Goal: Task Accomplishment & Management: Complete application form

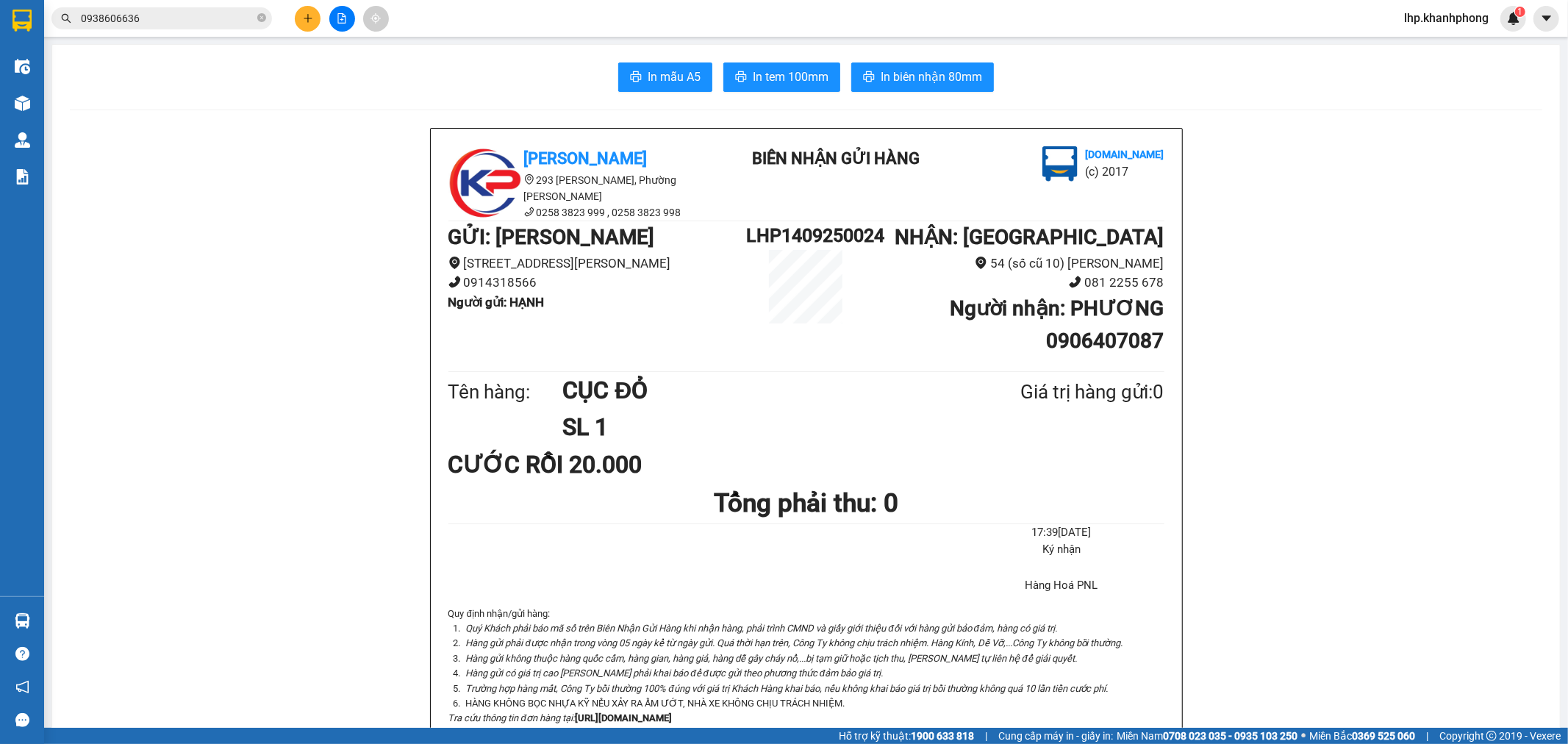
click at [304, 20] on icon "plus" at bounding box center [308, 18] width 10 height 10
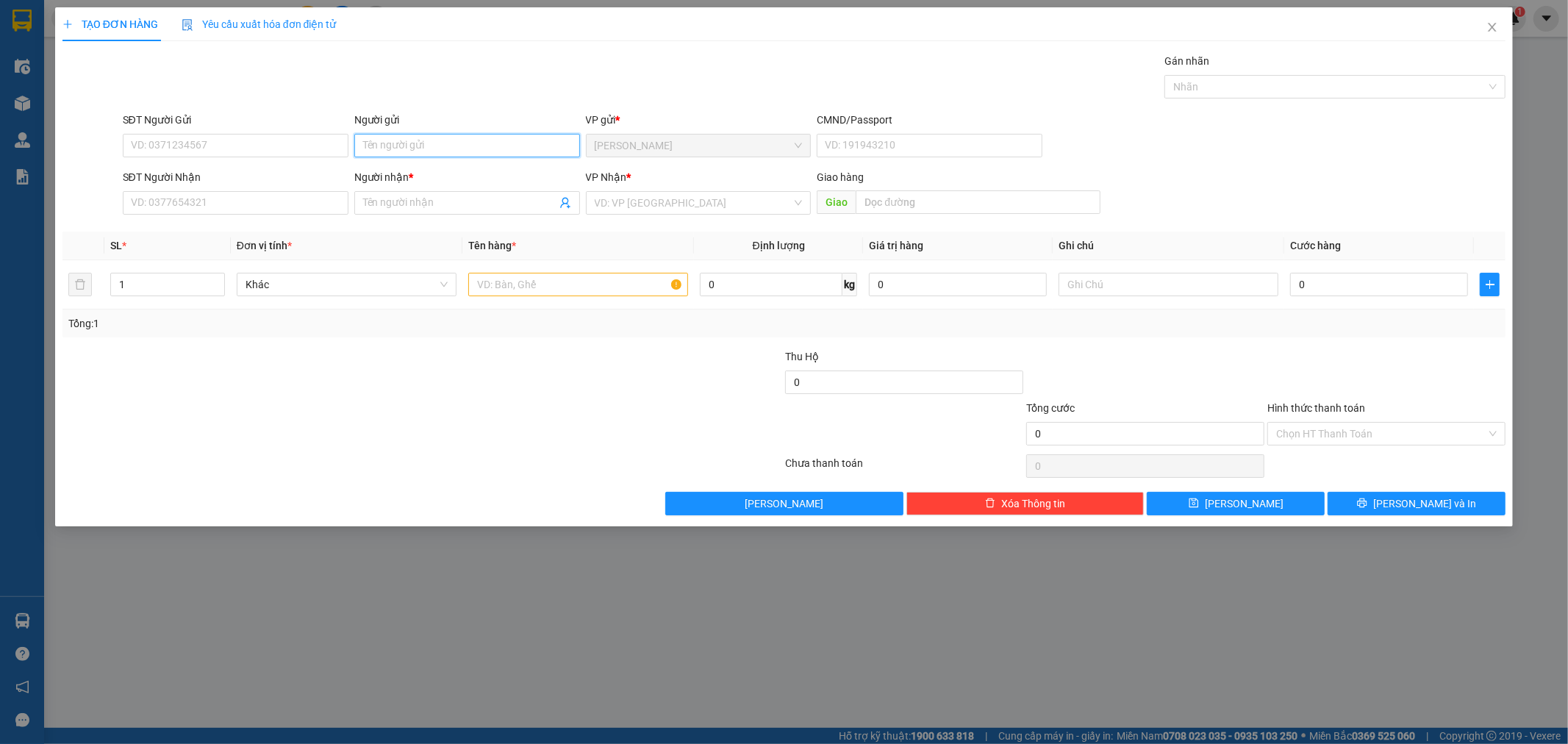
click at [419, 157] on input "Người gửi" at bounding box center [467, 146] width 226 height 24
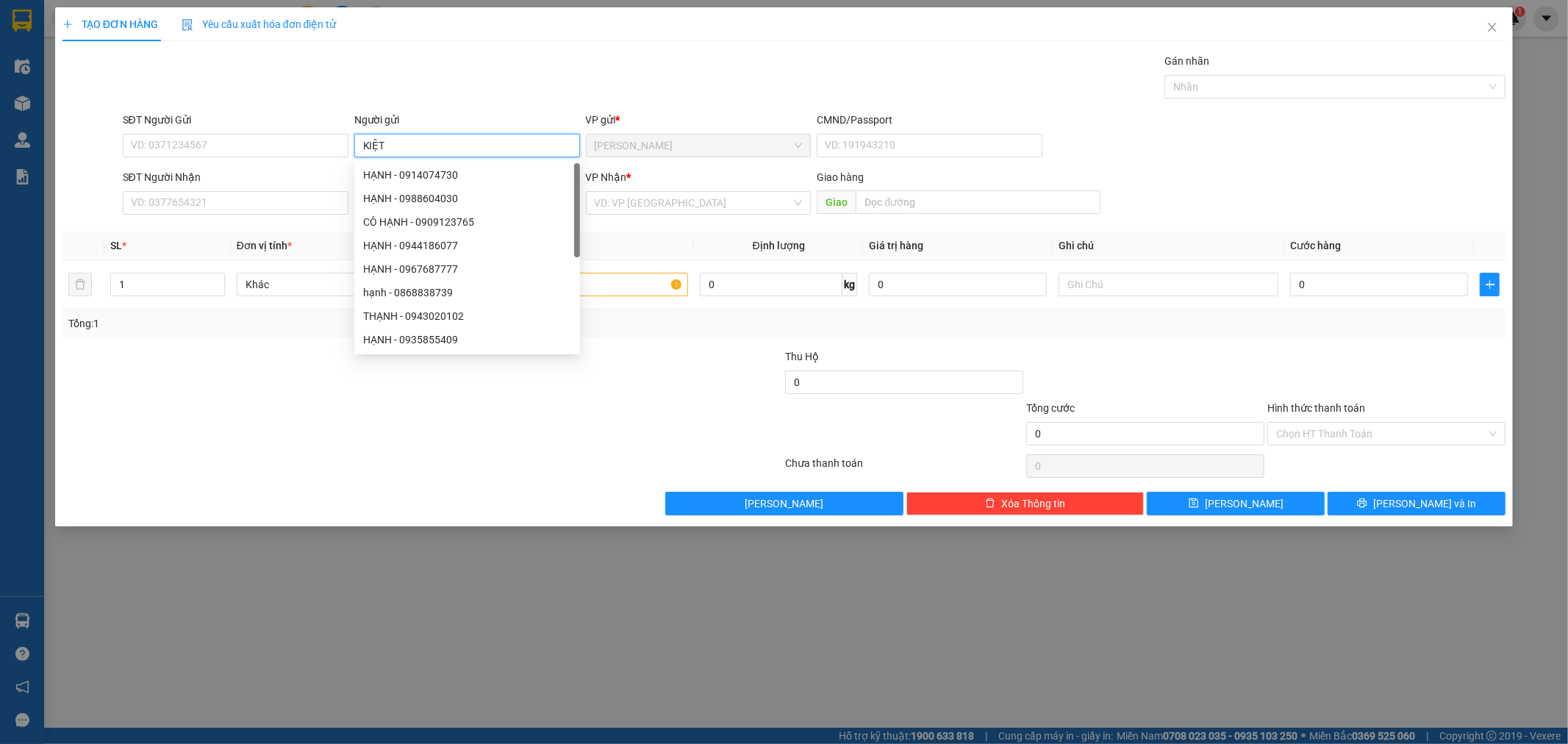
type input "KIỆT"
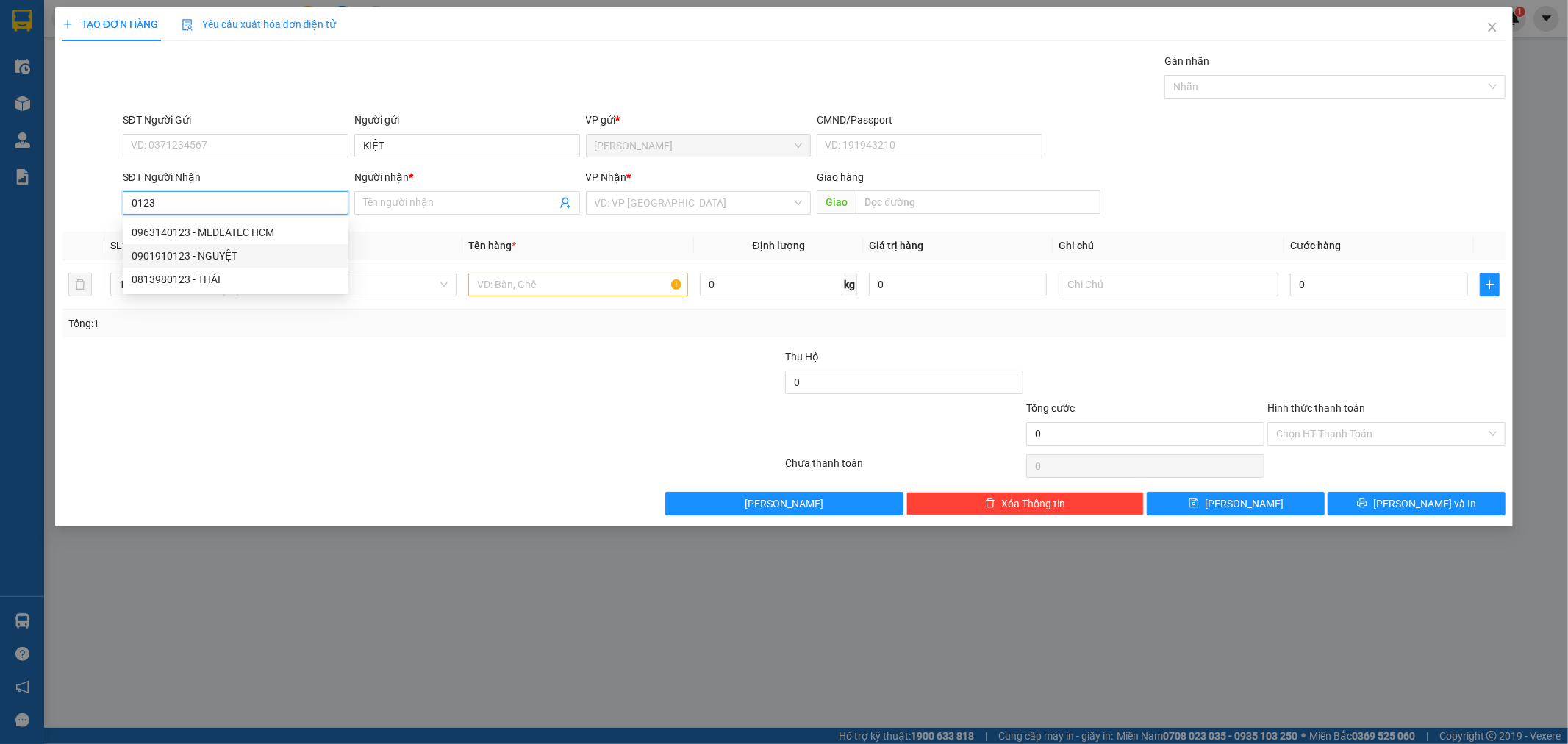
click at [244, 253] on div "0901910123 - NGUYỆT" at bounding box center [235, 256] width 208 height 16
type input "0901910123"
type input "NGUYỆT"
type input "0901910123"
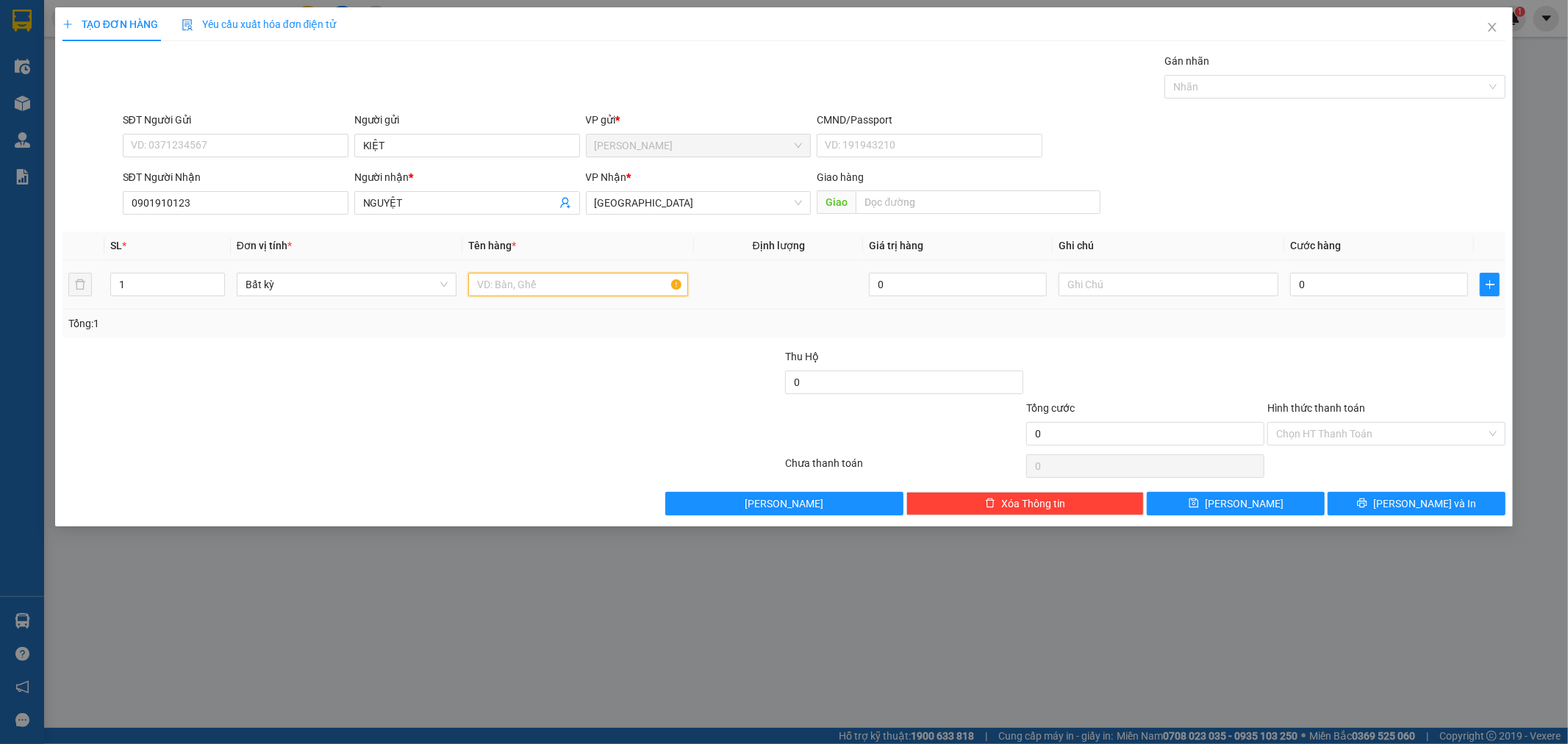
click at [582, 285] on input "text" at bounding box center [578, 284] width 220 height 24
type input "HỘP"
type input "2"
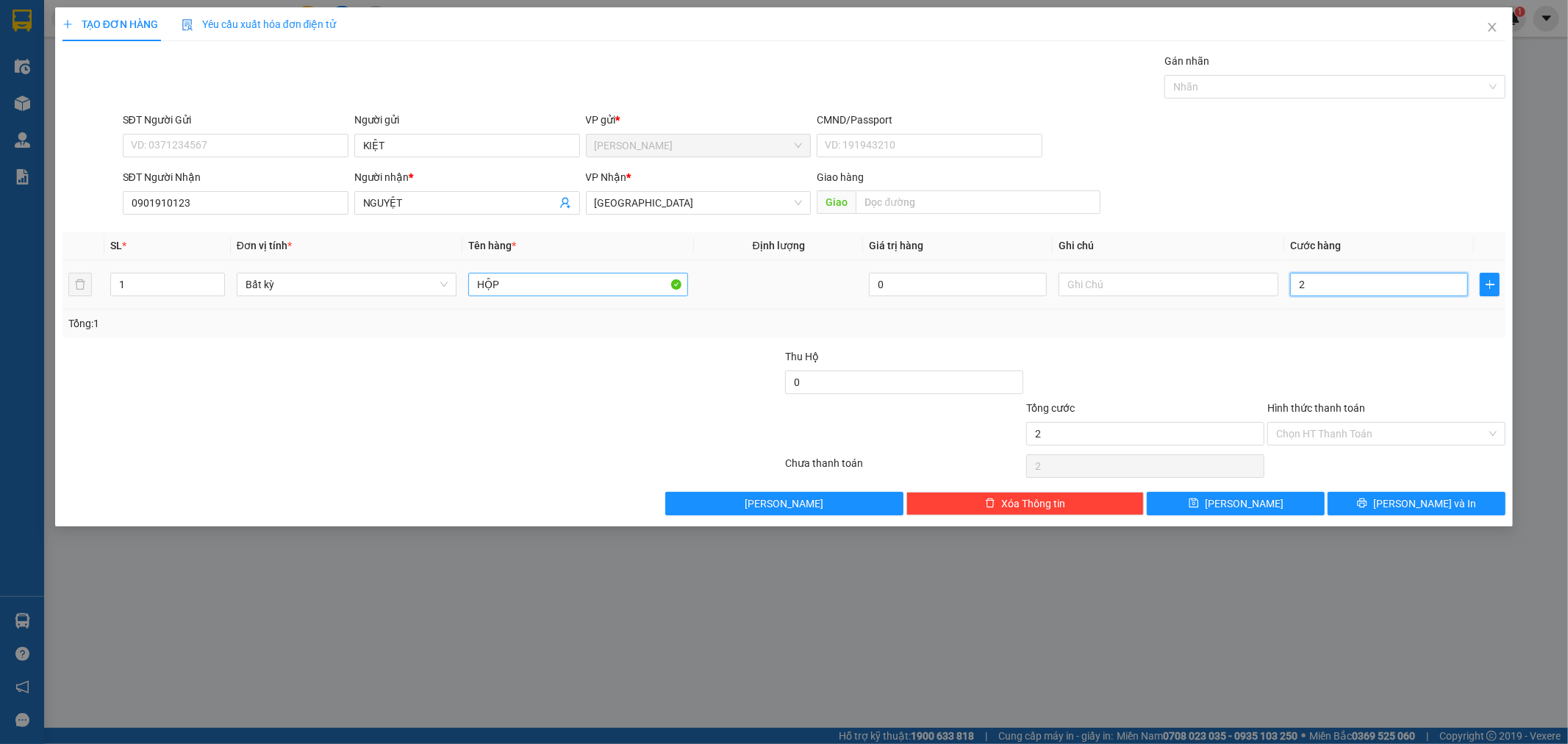
type input "20"
type input "20.000"
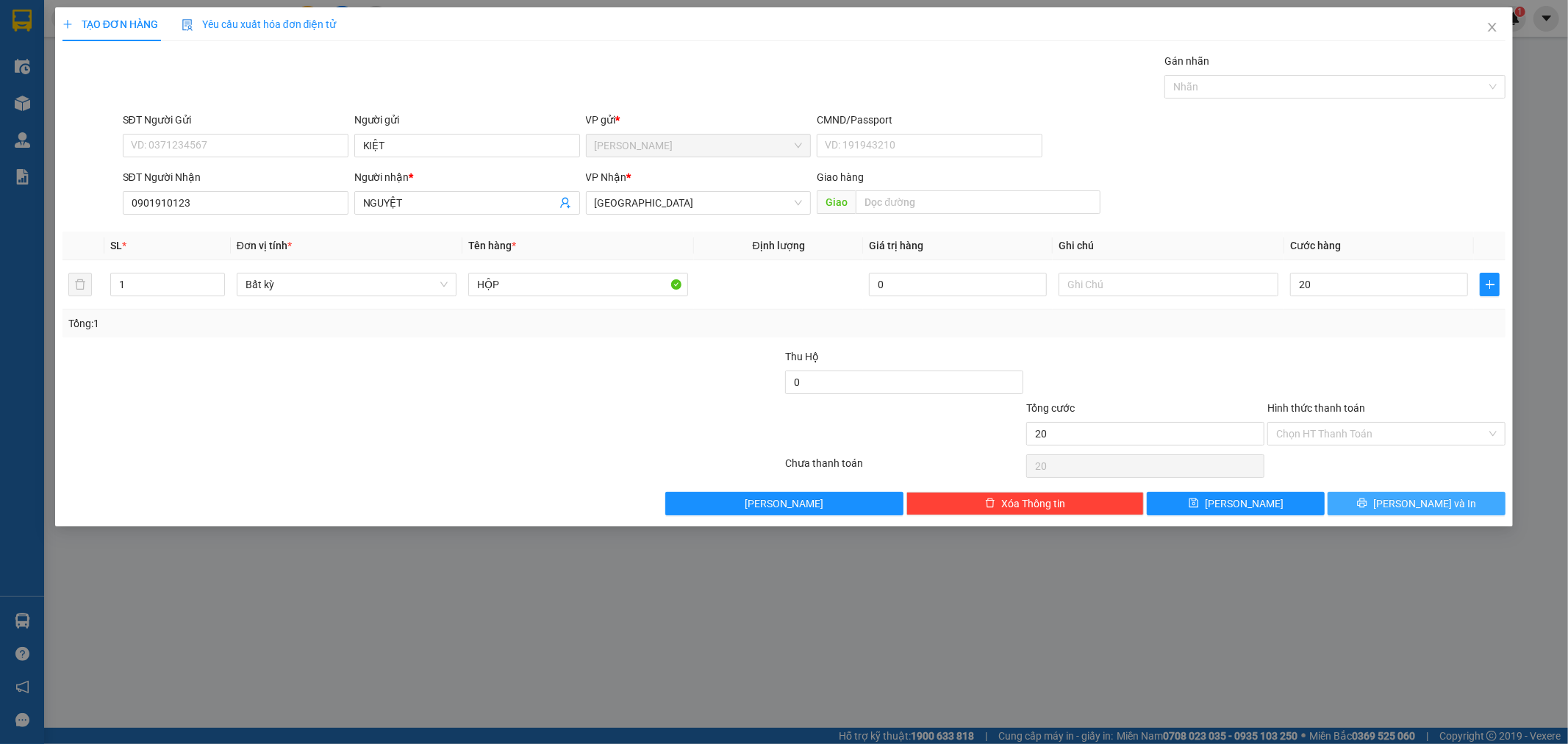
type input "20.000"
click at [1414, 501] on span "[PERSON_NAME] và In" at bounding box center [1425, 503] width 103 height 16
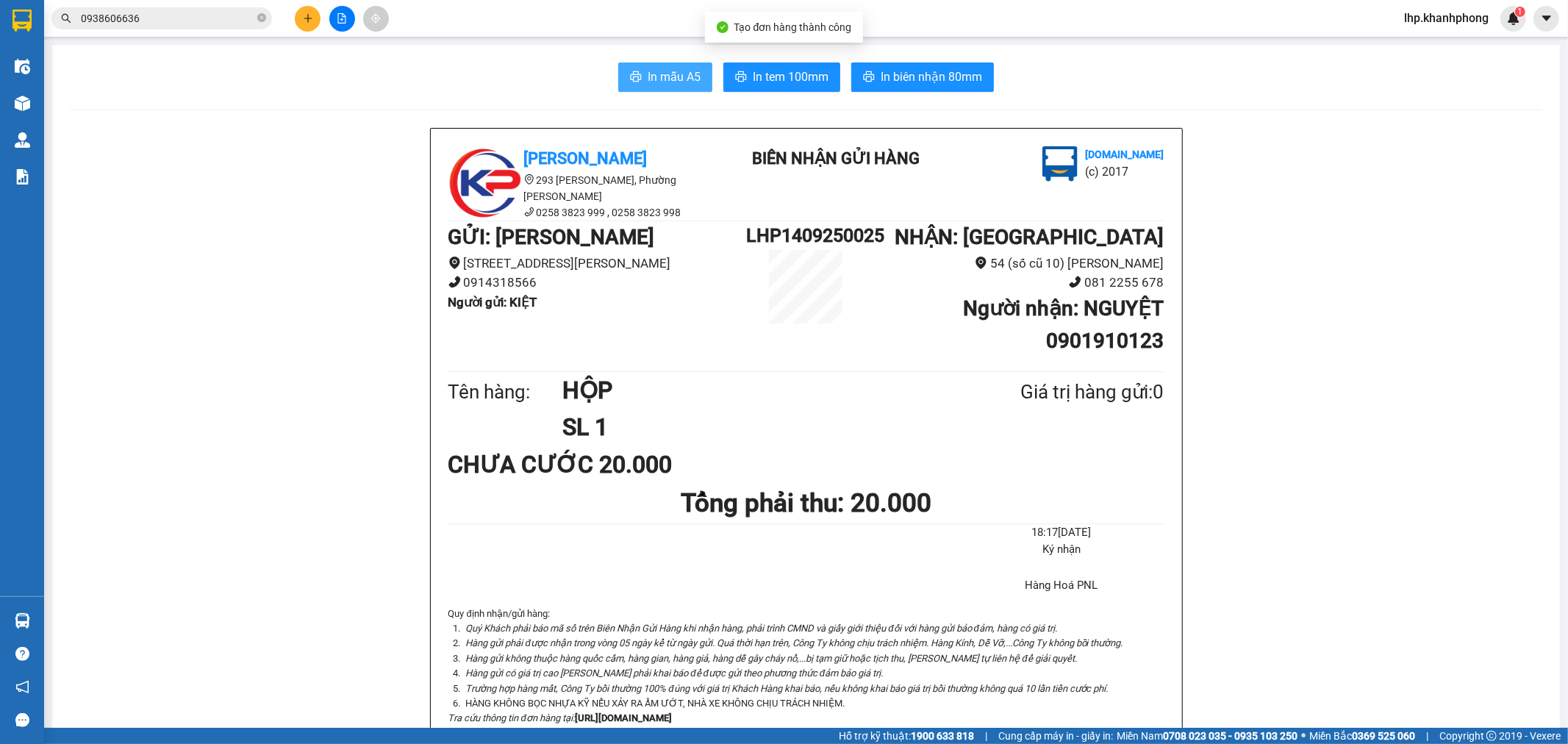
click at [688, 74] on span "In mẫu A5" at bounding box center [674, 77] width 53 height 19
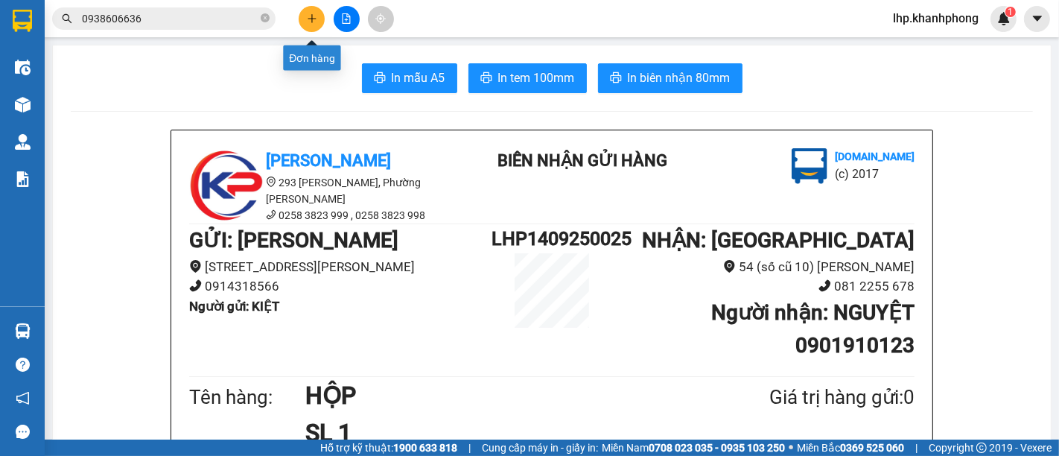
click at [316, 18] on icon "plus" at bounding box center [312, 18] width 10 height 10
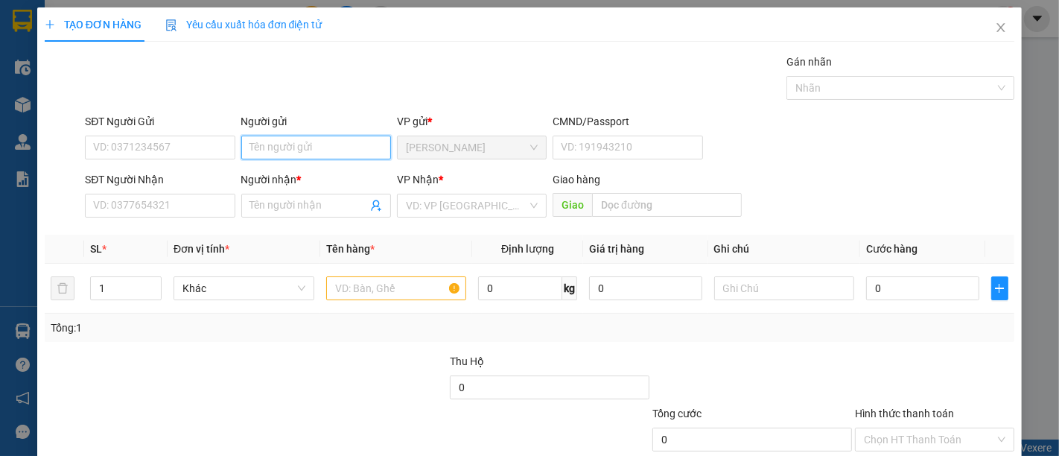
click at [322, 152] on input "Người gửi" at bounding box center [316, 148] width 150 height 24
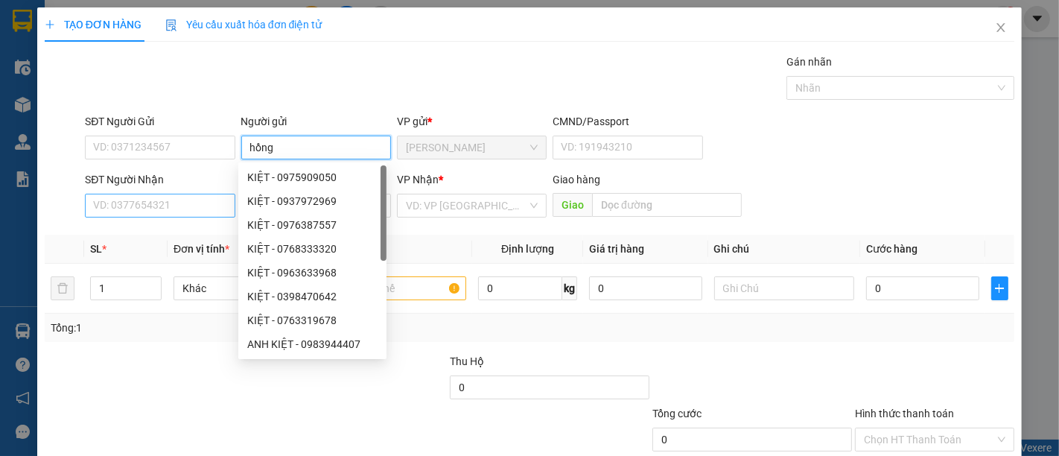
type input "hồng"
click at [167, 207] on input "SĐT Người Nhận" at bounding box center [160, 206] width 150 height 24
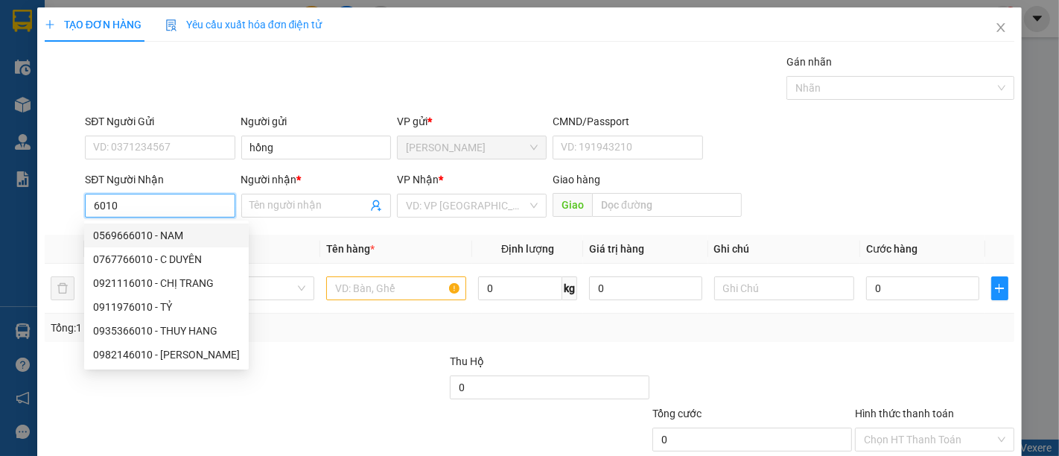
click at [189, 238] on div "0569666010 - NAM" at bounding box center [166, 235] width 147 height 16
type input "0569666010"
type input "NAM"
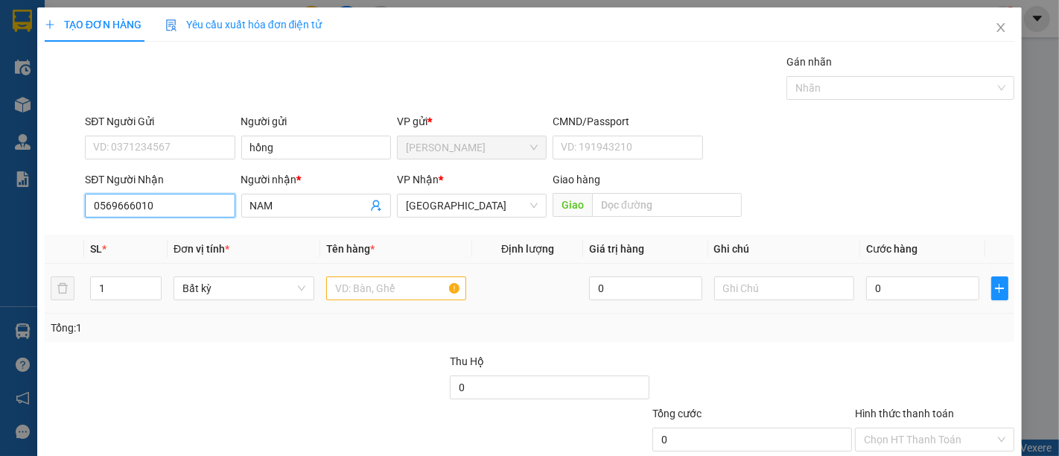
type input "0569666010"
click at [382, 291] on input "text" at bounding box center [396, 288] width 141 height 24
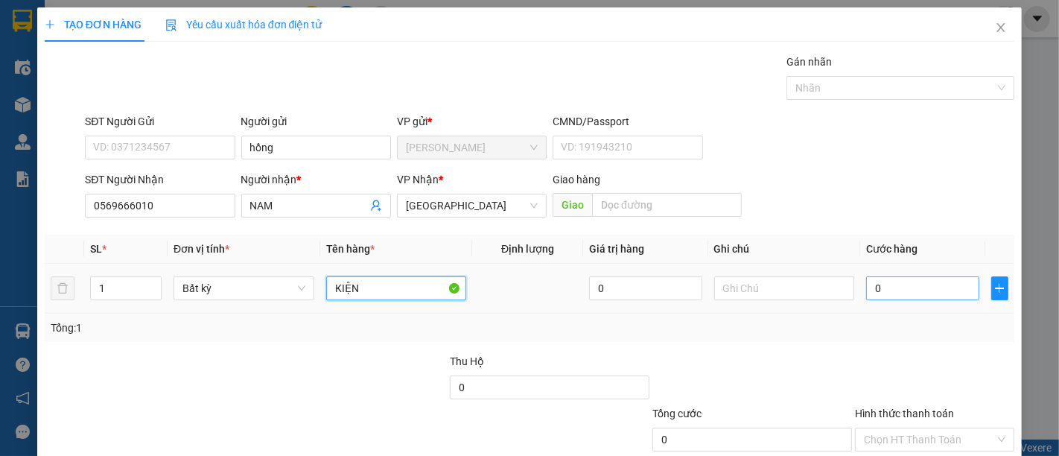
type input "KIỆN"
click at [877, 297] on input "0" at bounding box center [922, 288] width 112 height 24
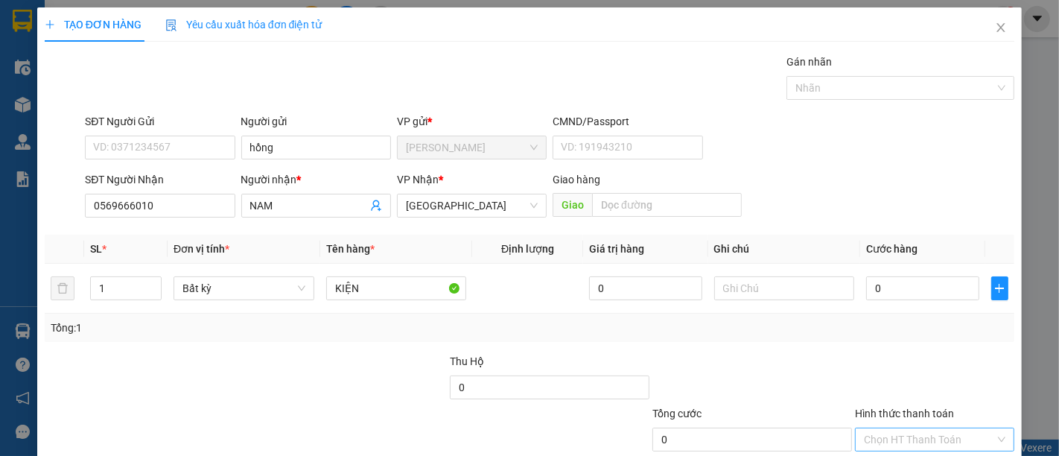
click at [910, 434] on input "Hình thức thanh toán" at bounding box center [929, 439] width 131 height 22
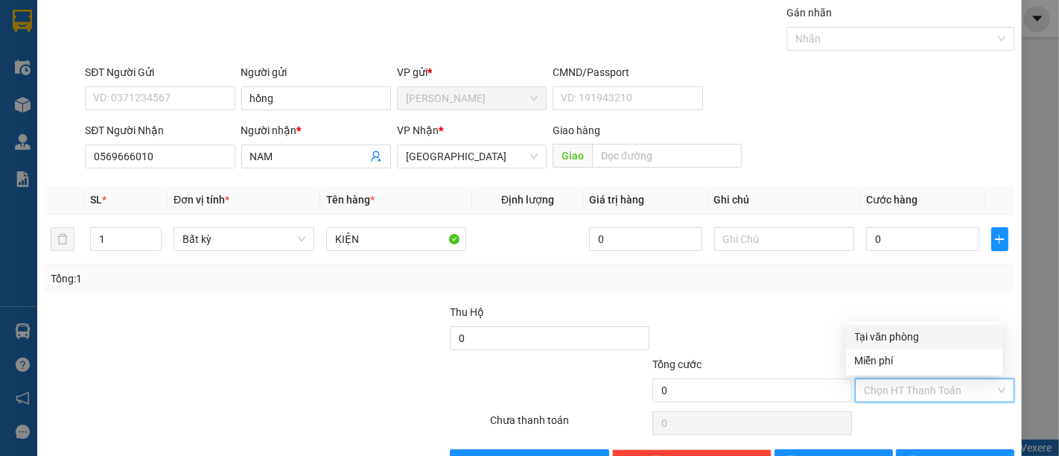
scroll to position [95, 0]
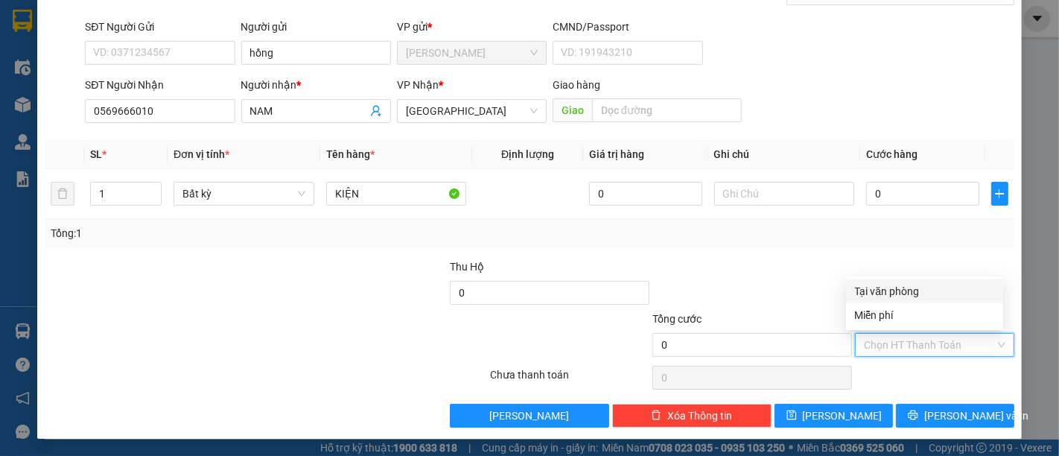
click at [909, 291] on div "Tại văn phòng" at bounding box center [924, 291] width 139 height 16
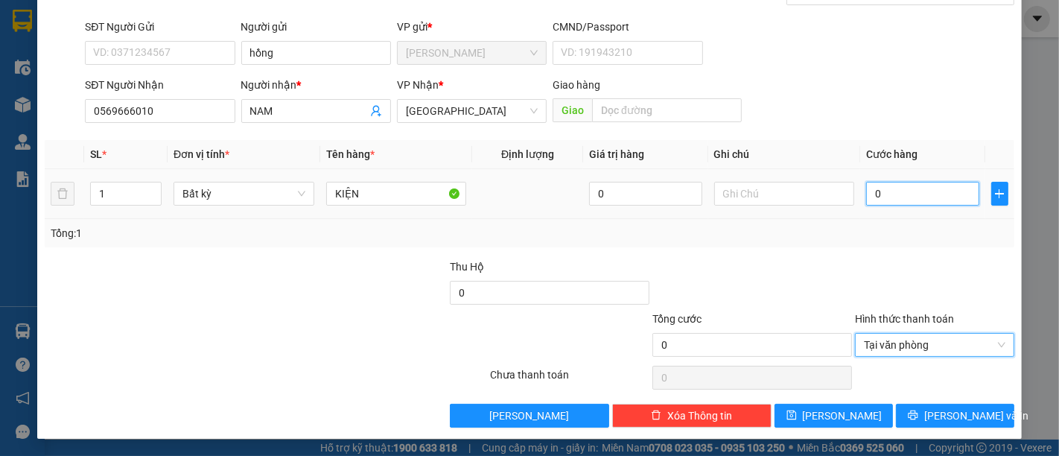
click at [907, 205] on input "0" at bounding box center [922, 194] width 112 height 24
type input "3"
type input "30"
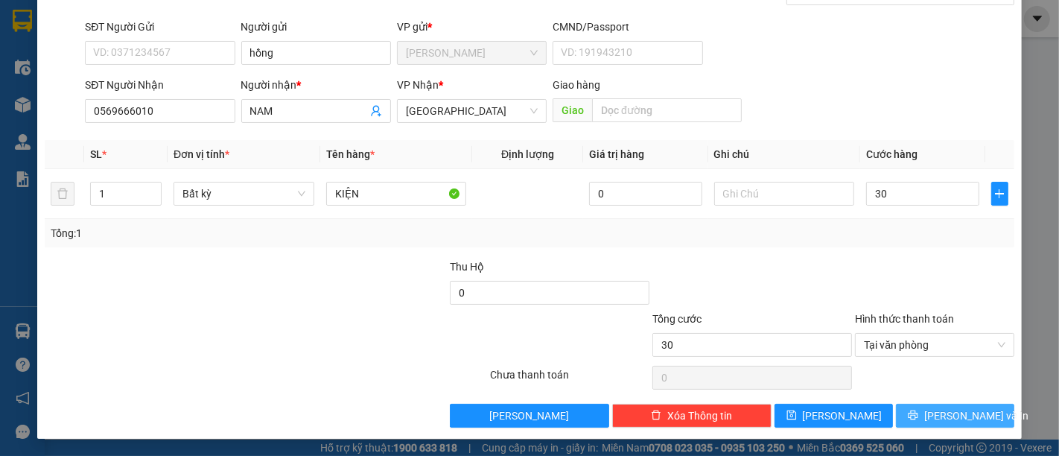
click at [949, 408] on span "[PERSON_NAME] và In" at bounding box center [977, 416] width 104 height 16
type input "30.000"
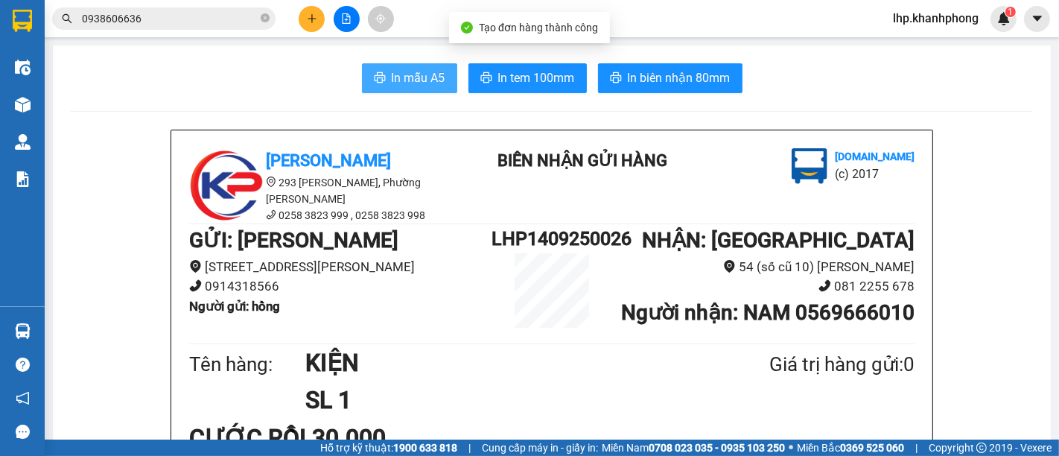
click at [434, 80] on span "In mẫu A5" at bounding box center [419, 78] width 54 height 19
